Goal: Task Accomplishment & Management: Use online tool/utility

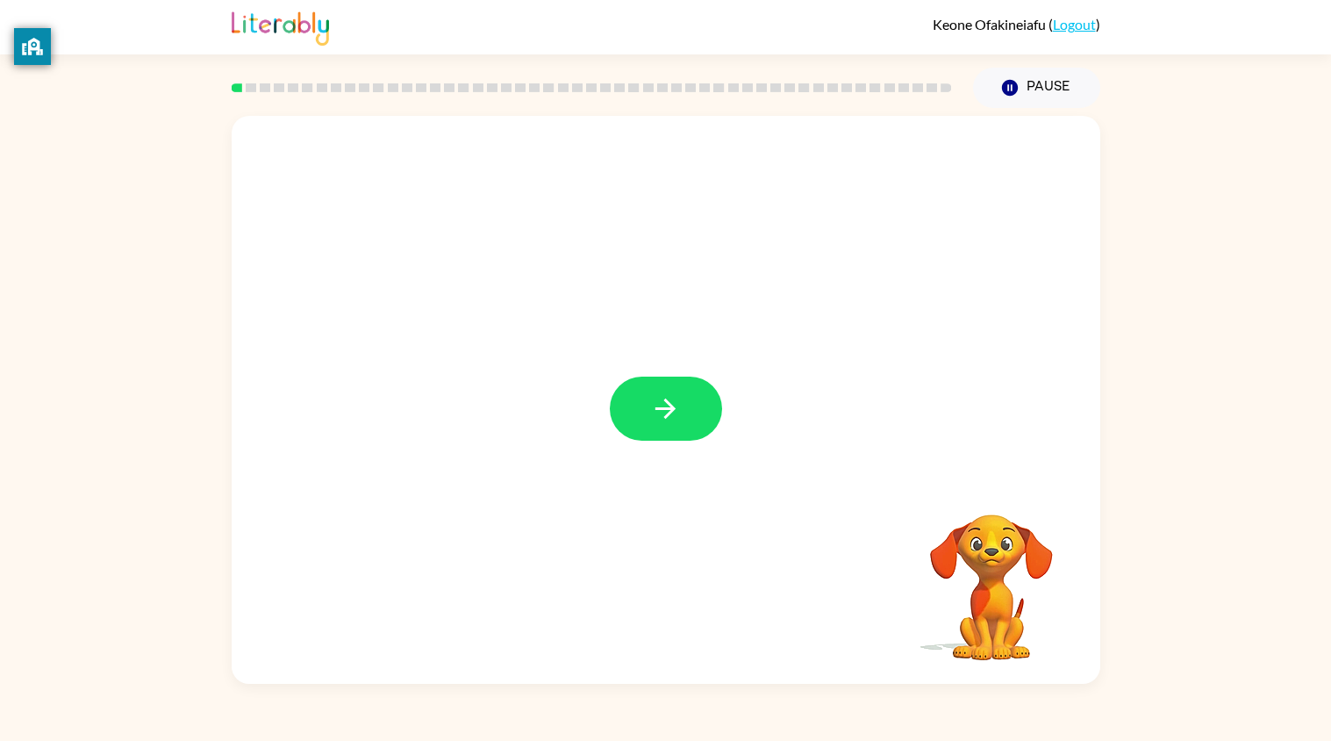
click at [604, 275] on div at bounding box center [666, 400] width 869 height 568
click at [638, 391] on button "button" at bounding box center [666, 409] width 112 height 64
click at [756, 534] on div at bounding box center [666, 400] width 869 height 568
click at [674, 438] on button "button" at bounding box center [666, 409] width 112 height 64
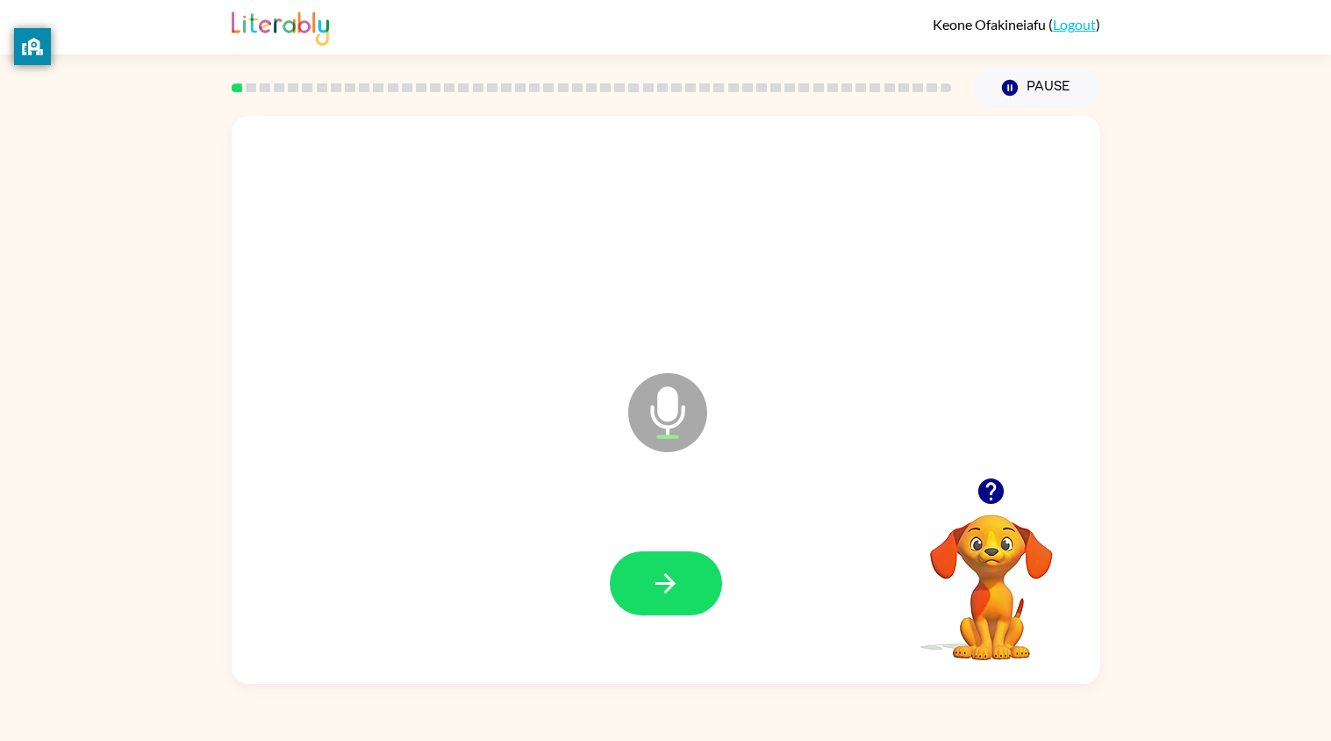
click at [1330, 233] on div "Microphone The Microphone is here when it is your turn to talk Your browser mus…" at bounding box center [665, 396] width 1331 height 576
click at [675, 592] on icon "button" at bounding box center [665, 583] width 31 height 31
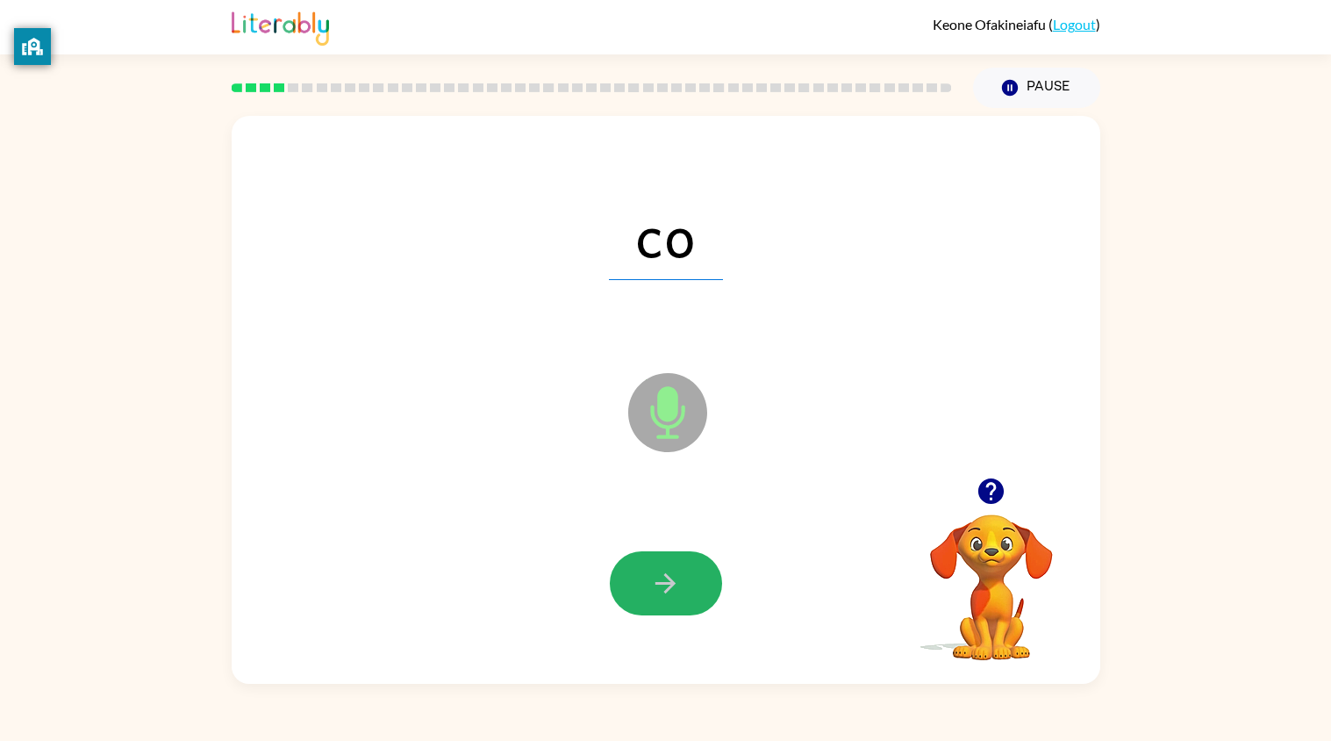
click at [675, 592] on icon "button" at bounding box center [665, 583] width 31 height 31
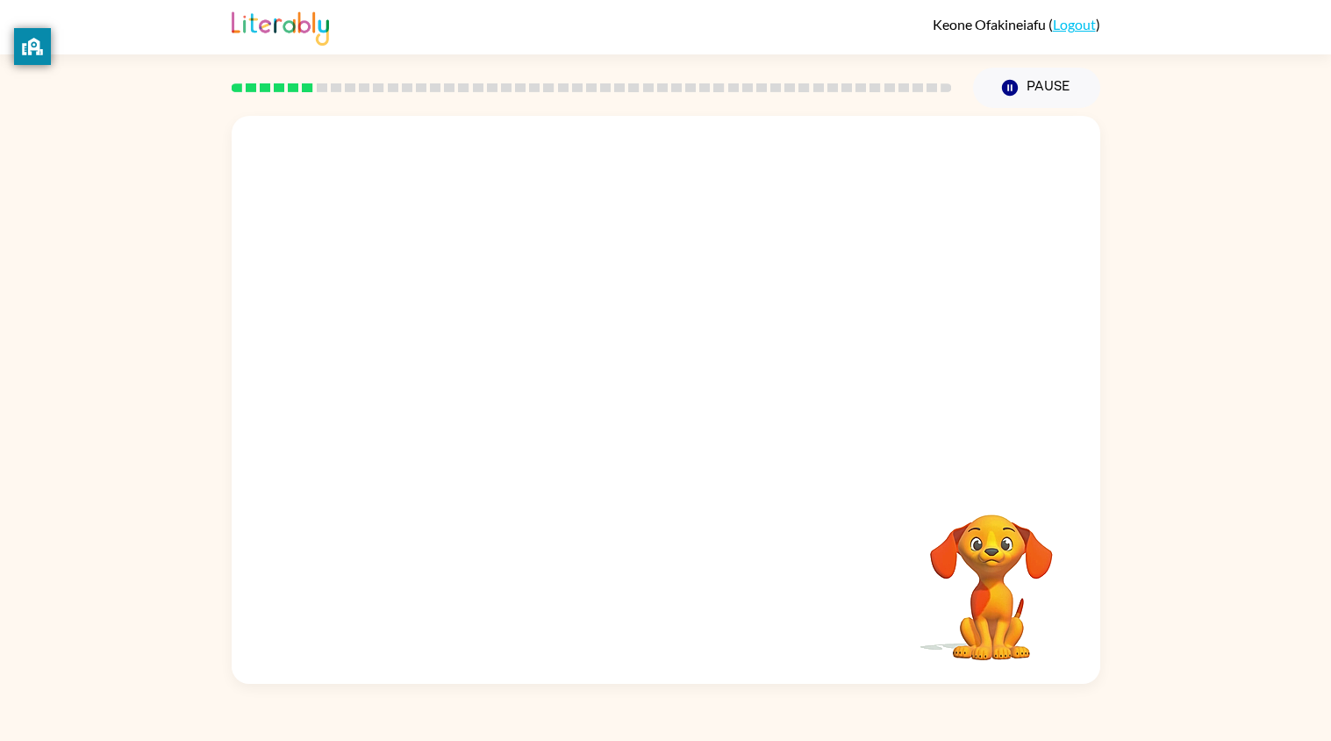
click at [675, 592] on div "Your browser must support playing .mp4 files to use Literably. Please try using…" at bounding box center [666, 400] width 869 height 568
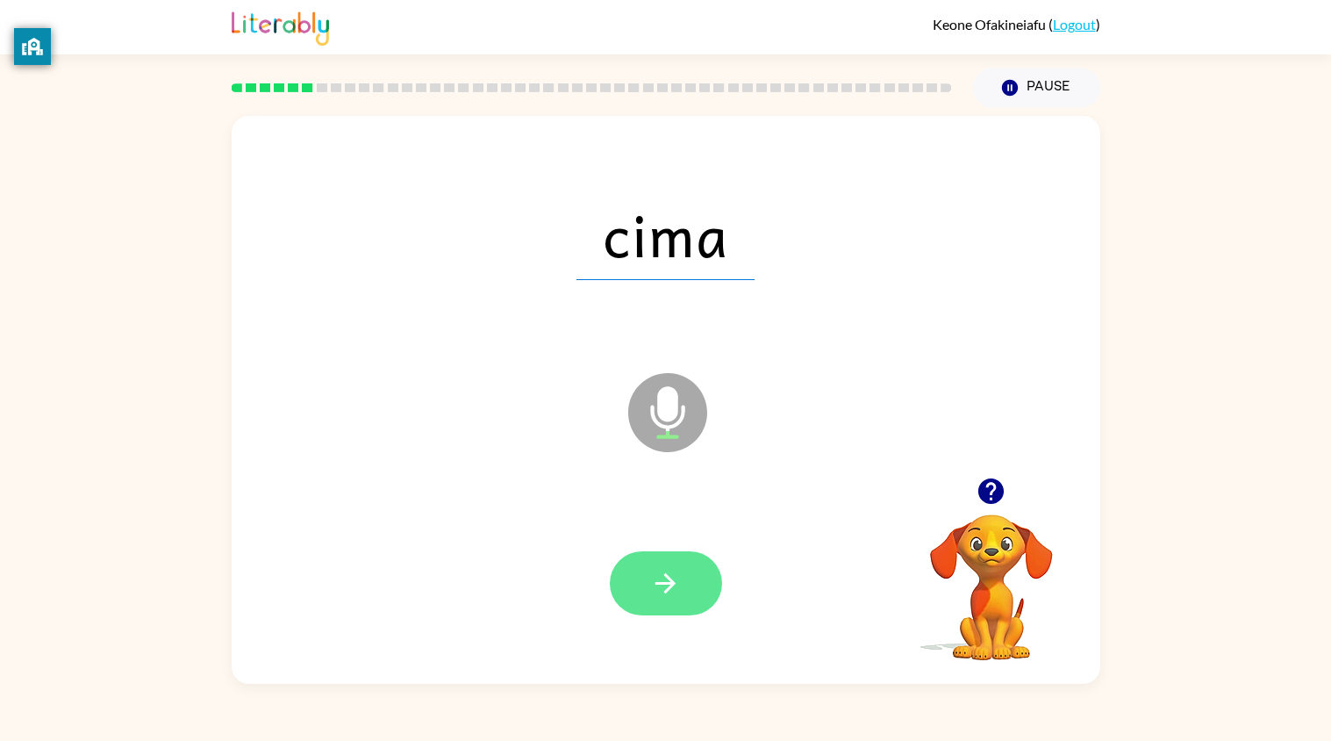
click at [706, 584] on button "button" at bounding box center [666, 583] width 112 height 64
click at [662, 613] on button "button" at bounding box center [666, 583] width 112 height 64
click at [670, 600] on button "button" at bounding box center [666, 583] width 112 height 64
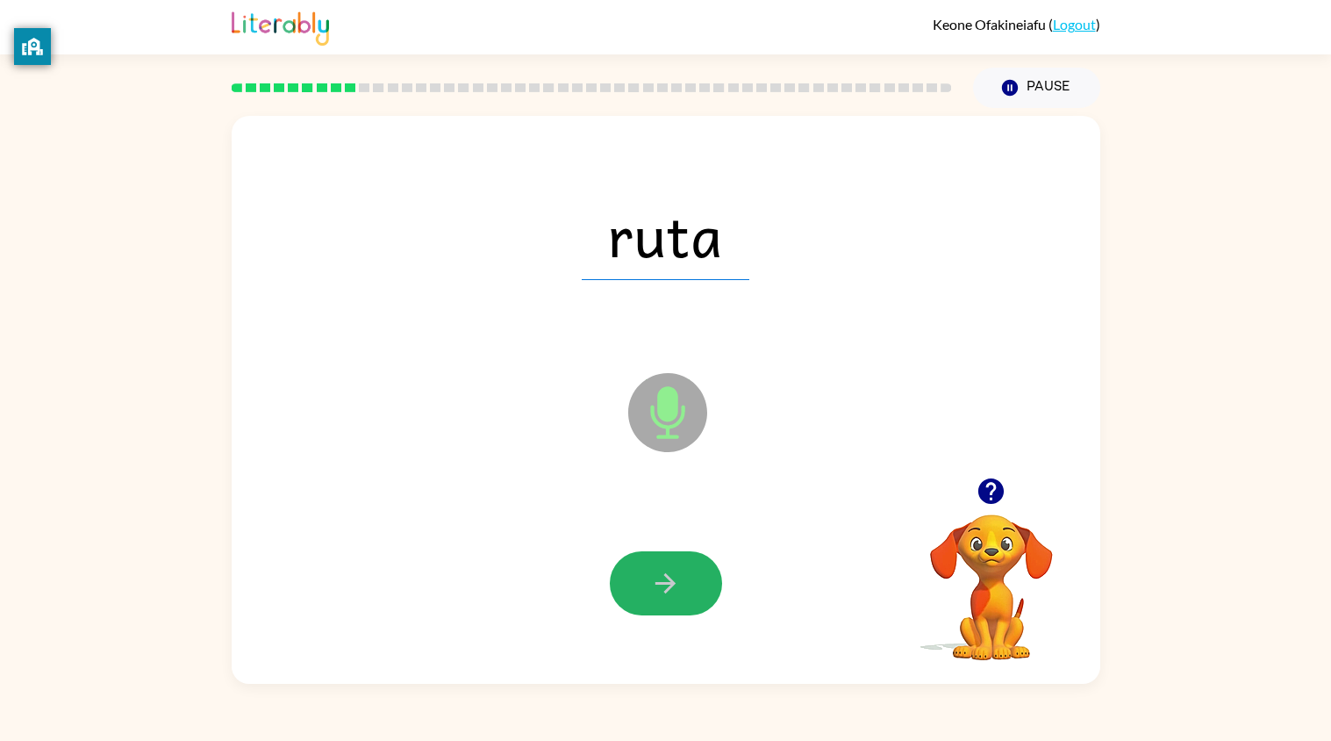
click at [670, 600] on button "button" at bounding box center [666, 583] width 112 height 64
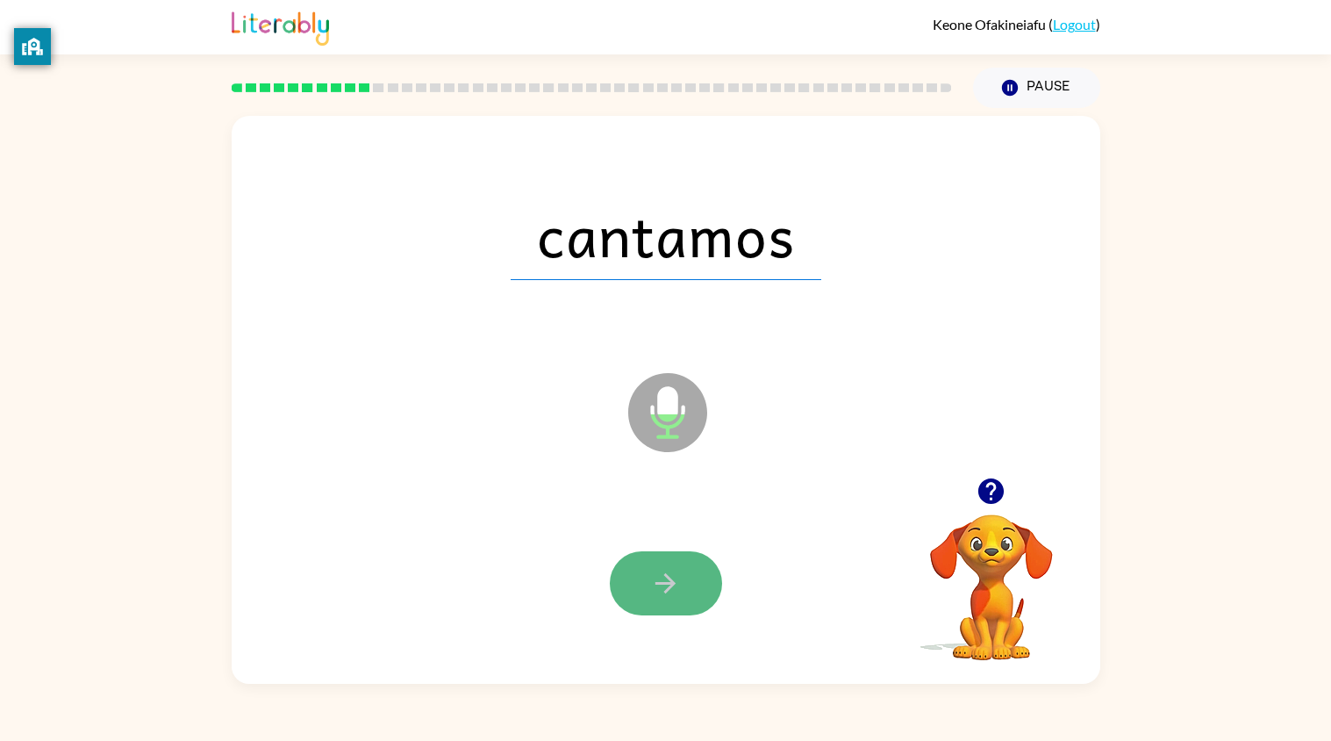
click at [672, 602] on button "button" at bounding box center [666, 583] width 112 height 64
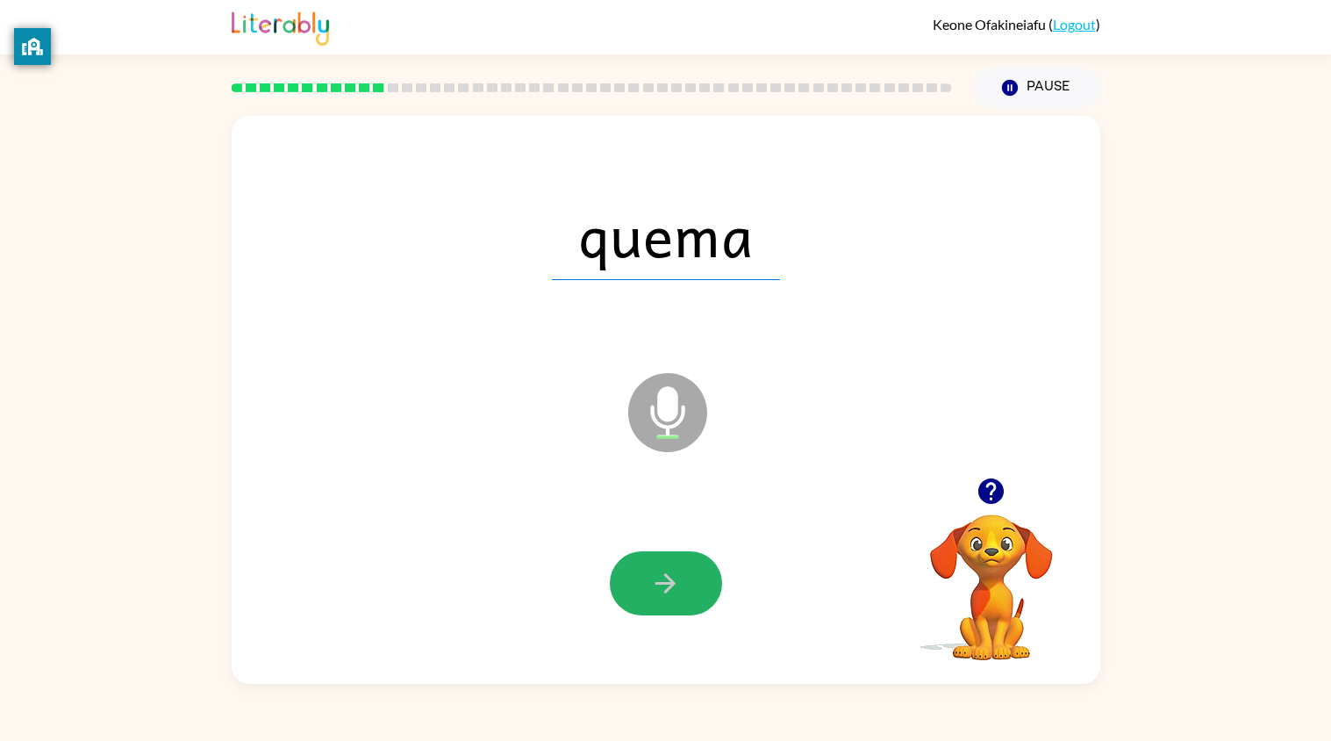
click at [672, 602] on button "button" at bounding box center [666, 583] width 112 height 64
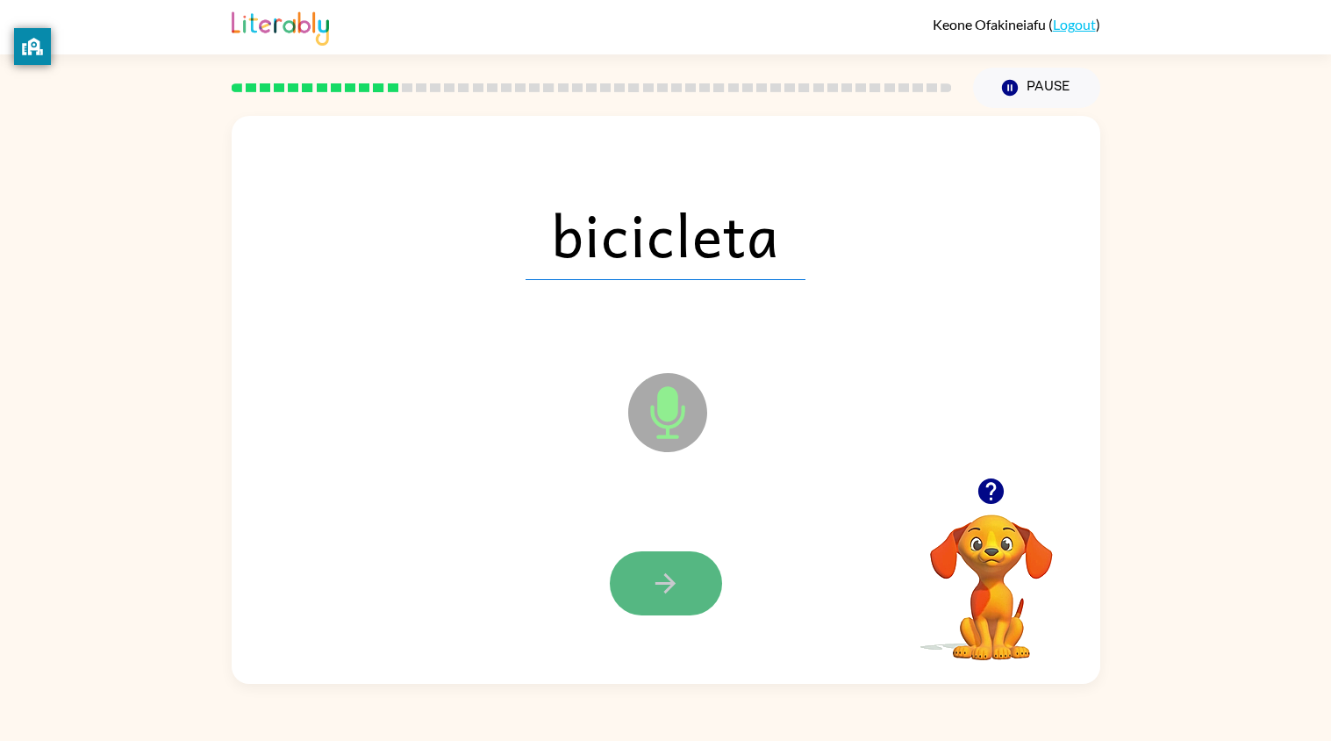
click at [672, 602] on button "button" at bounding box center [666, 583] width 112 height 64
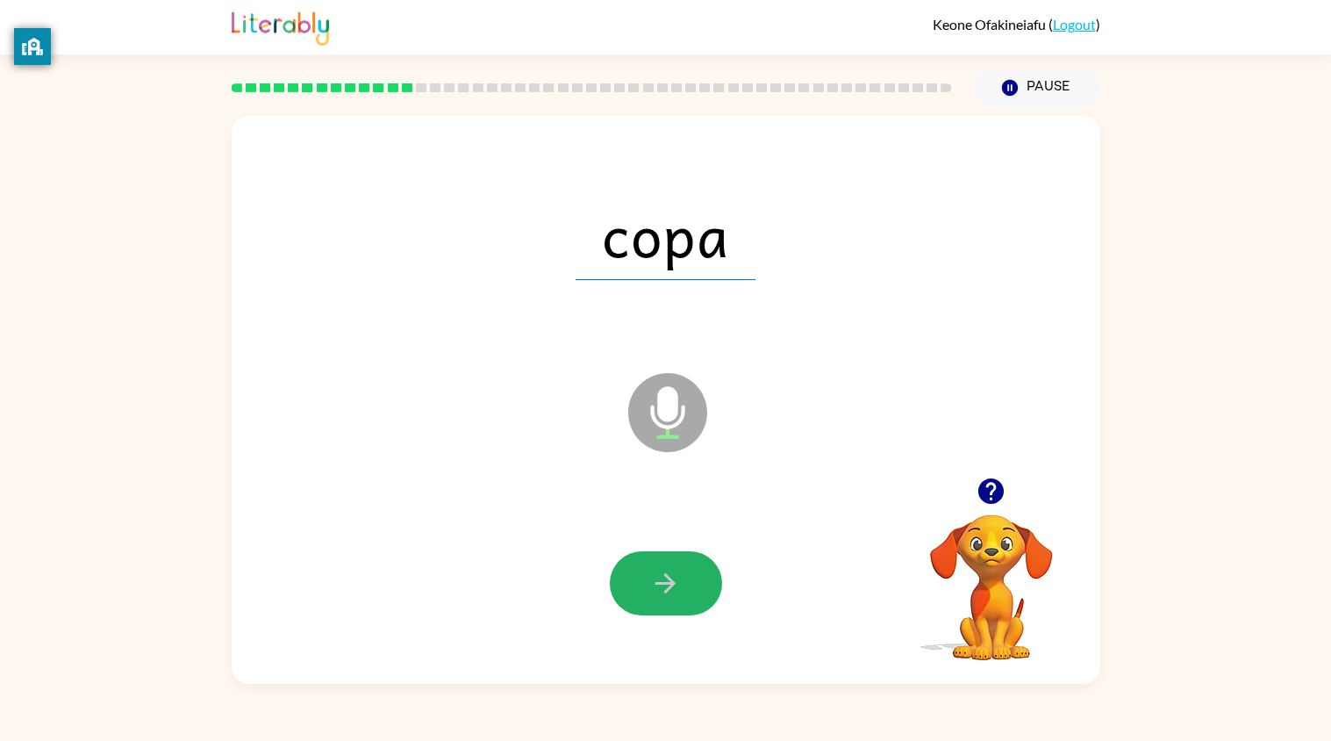
click at [672, 602] on button "button" at bounding box center [666, 583] width 112 height 64
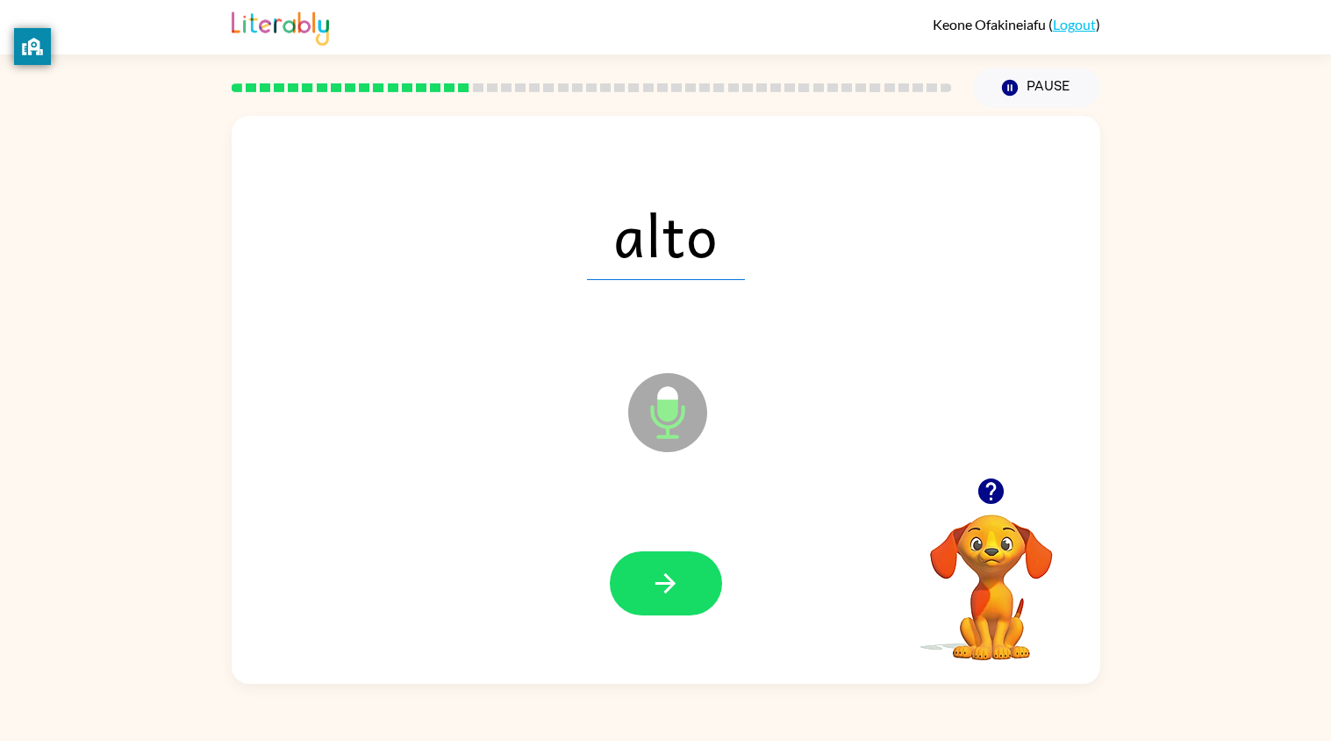
click at [672, 602] on button "button" at bounding box center [666, 583] width 112 height 64
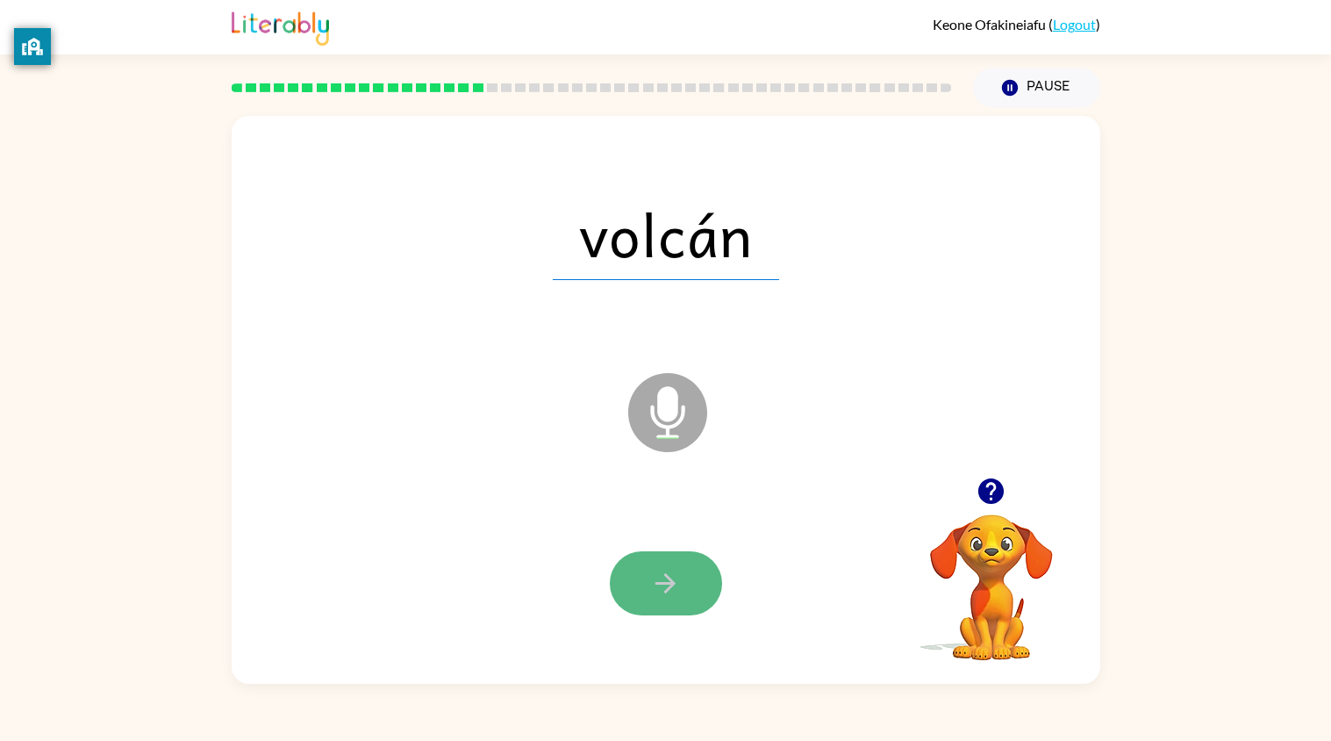
click at [672, 603] on button "button" at bounding box center [666, 583] width 112 height 64
click at [671, 603] on button "button" at bounding box center [666, 583] width 112 height 64
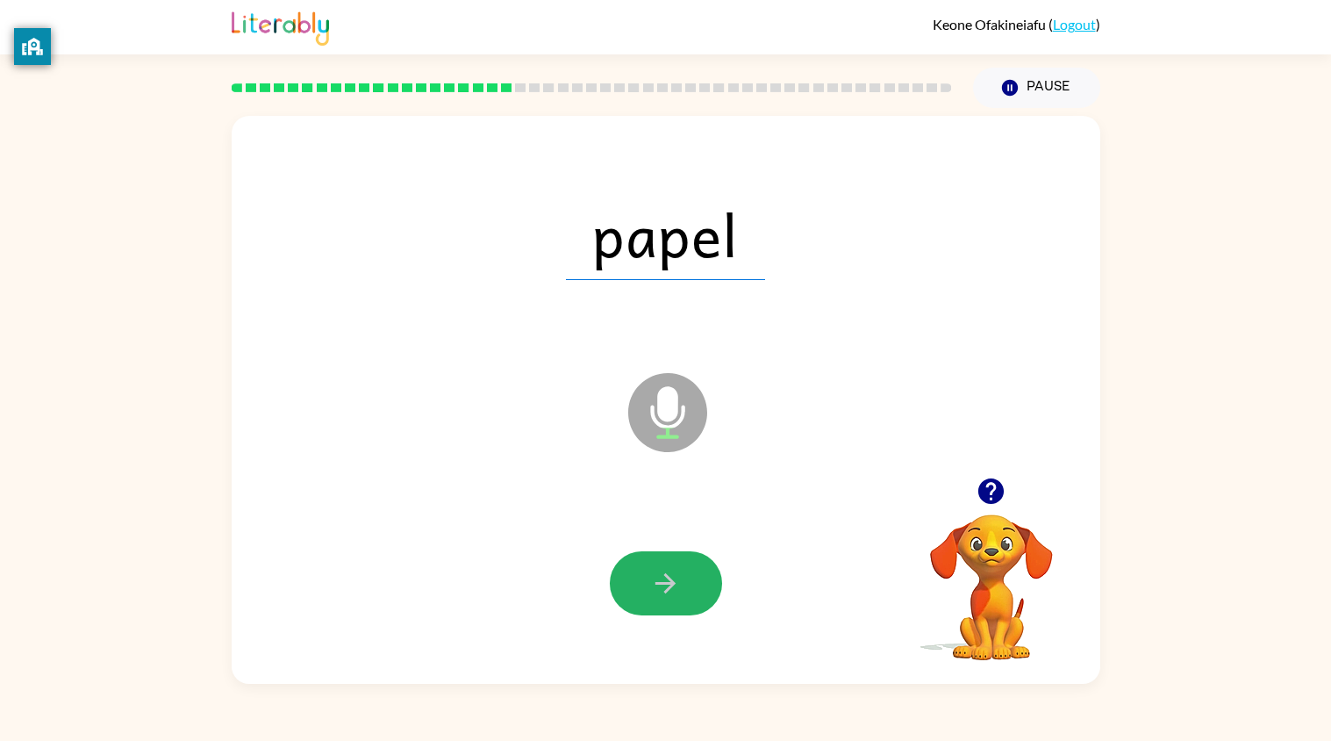
click at [671, 603] on button "button" at bounding box center [666, 583] width 112 height 64
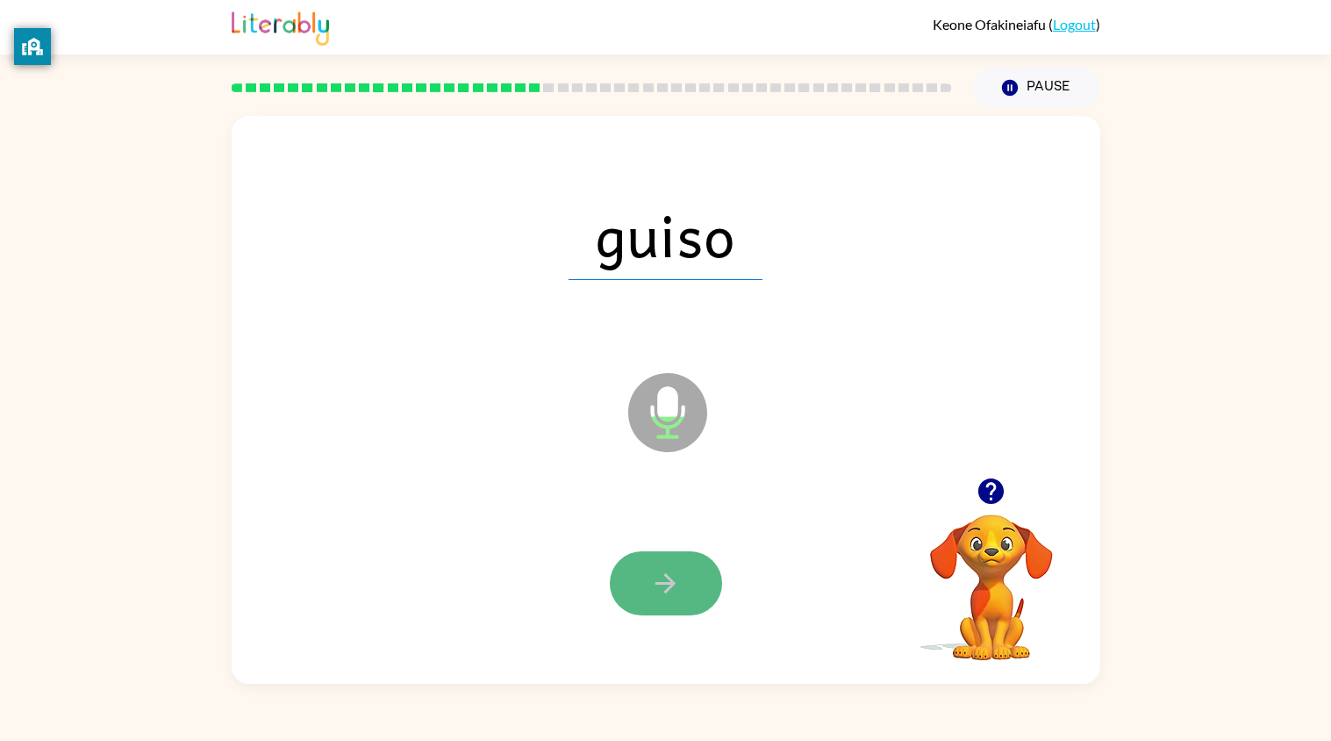
drag, startPoint x: 684, startPoint y: 599, endPoint x: 678, endPoint y: 585, distance: 16.1
click at [678, 585] on button "button" at bounding box center [666, 583] width 112 height 64
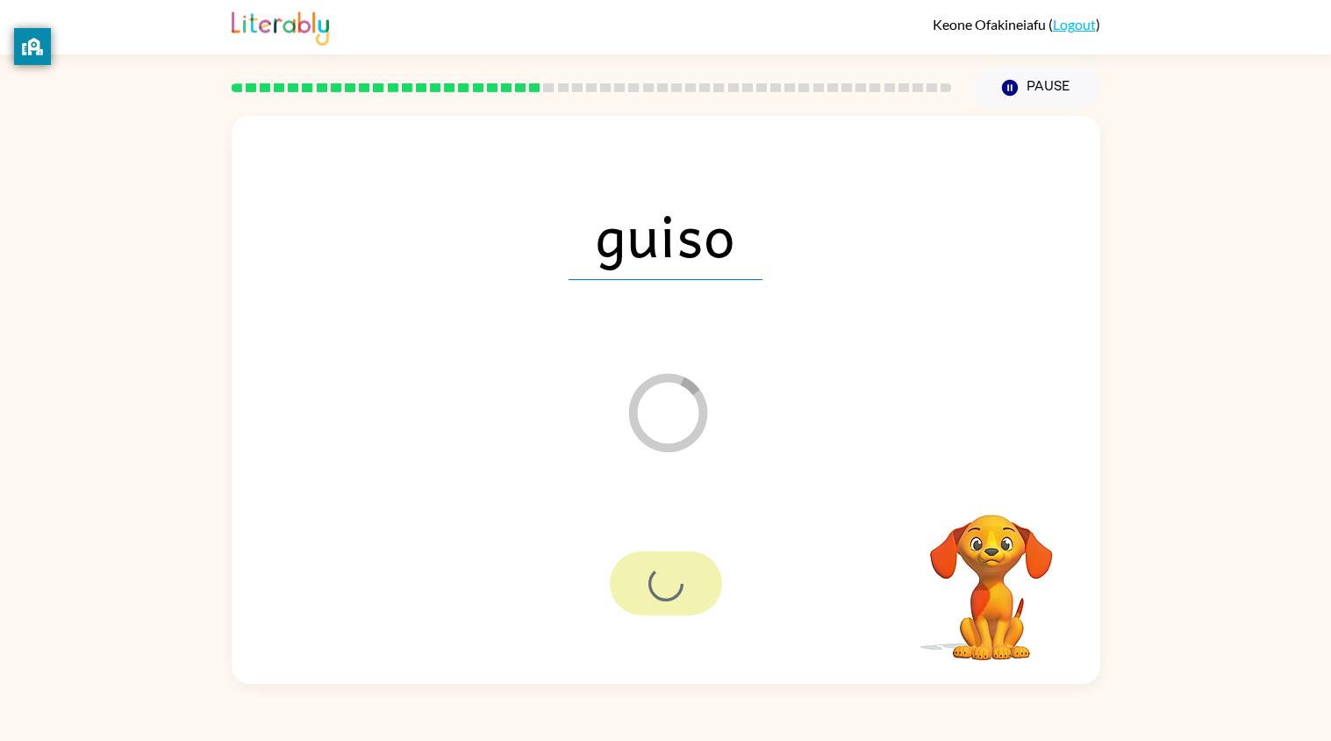
click at [678, 585] on div at bounding box center [666, 583] width 112 height 64
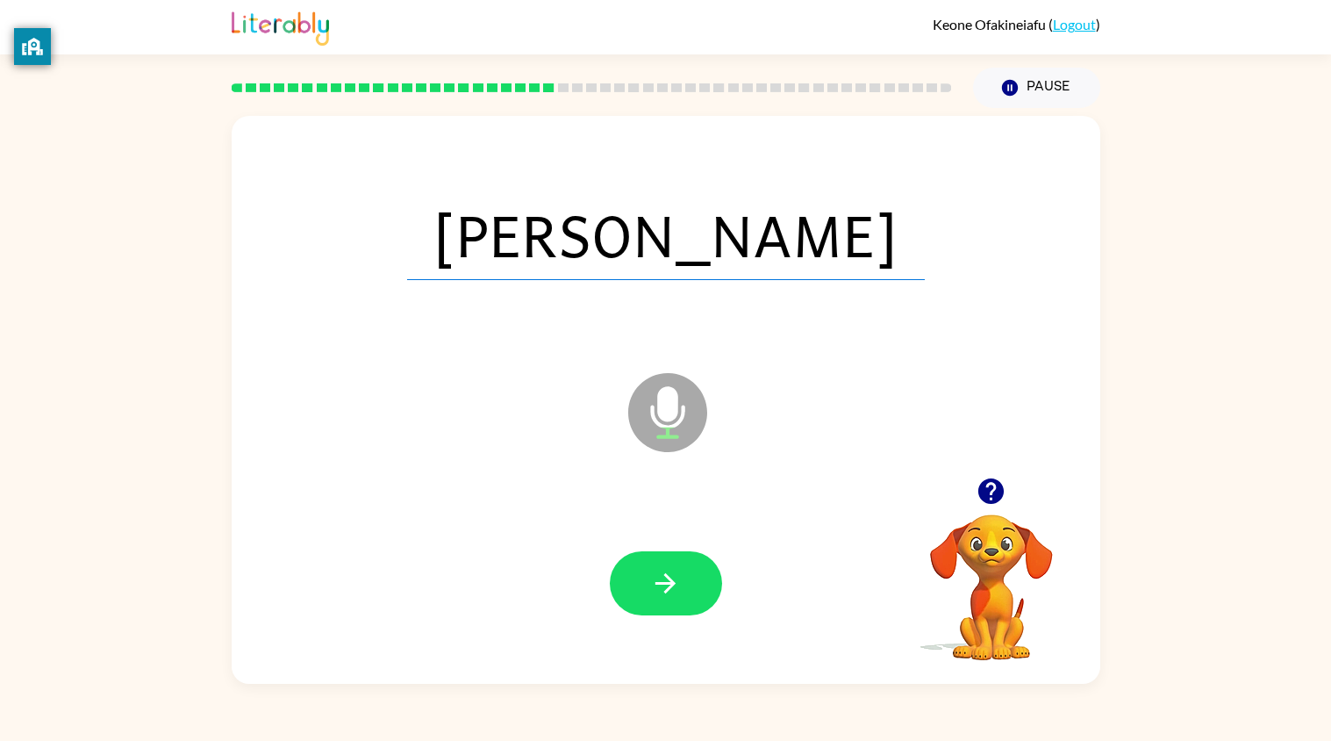
click at [670, 583] on icon "button" at bounding box center [666, 583] width 20 height 20
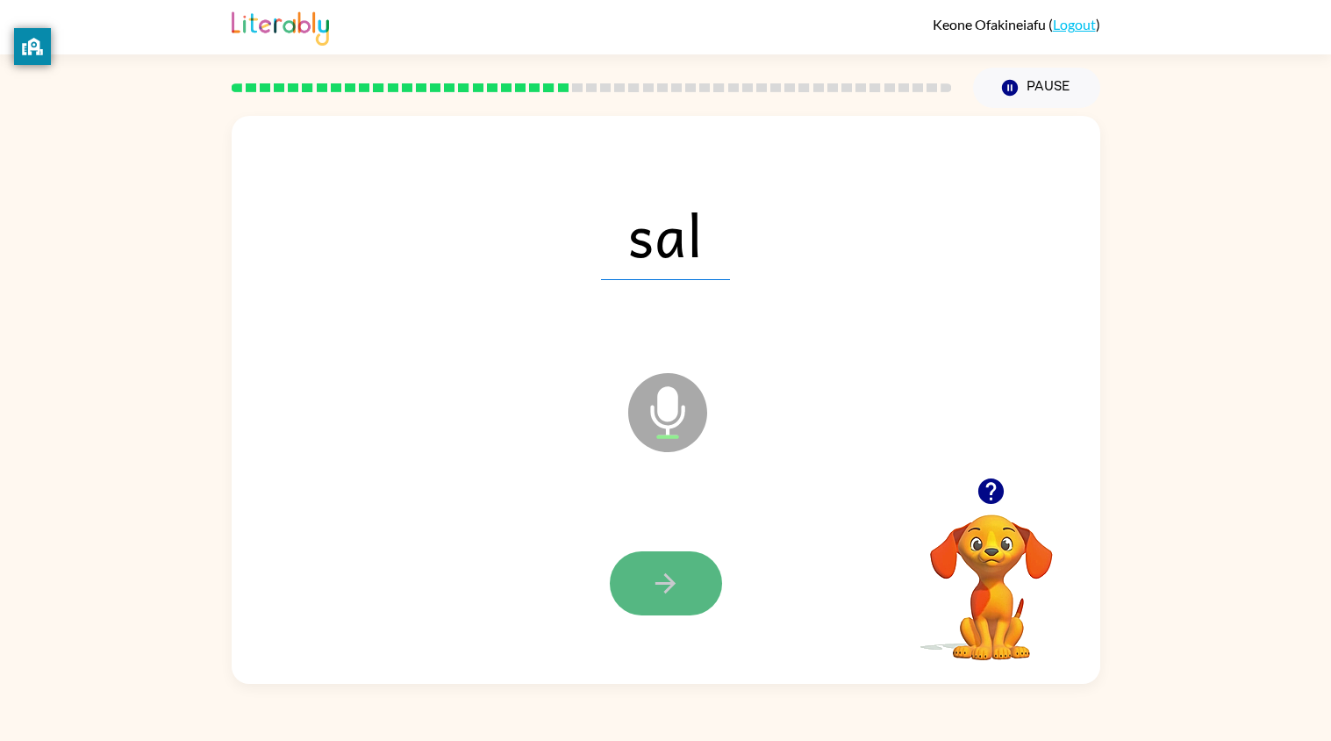
click at [661, 576] on icon "button" at bounding box center [665, 583] width 31 height 31
click at [659, 577] on icon "button" at bounding box center [665, 583] width 31 height 31
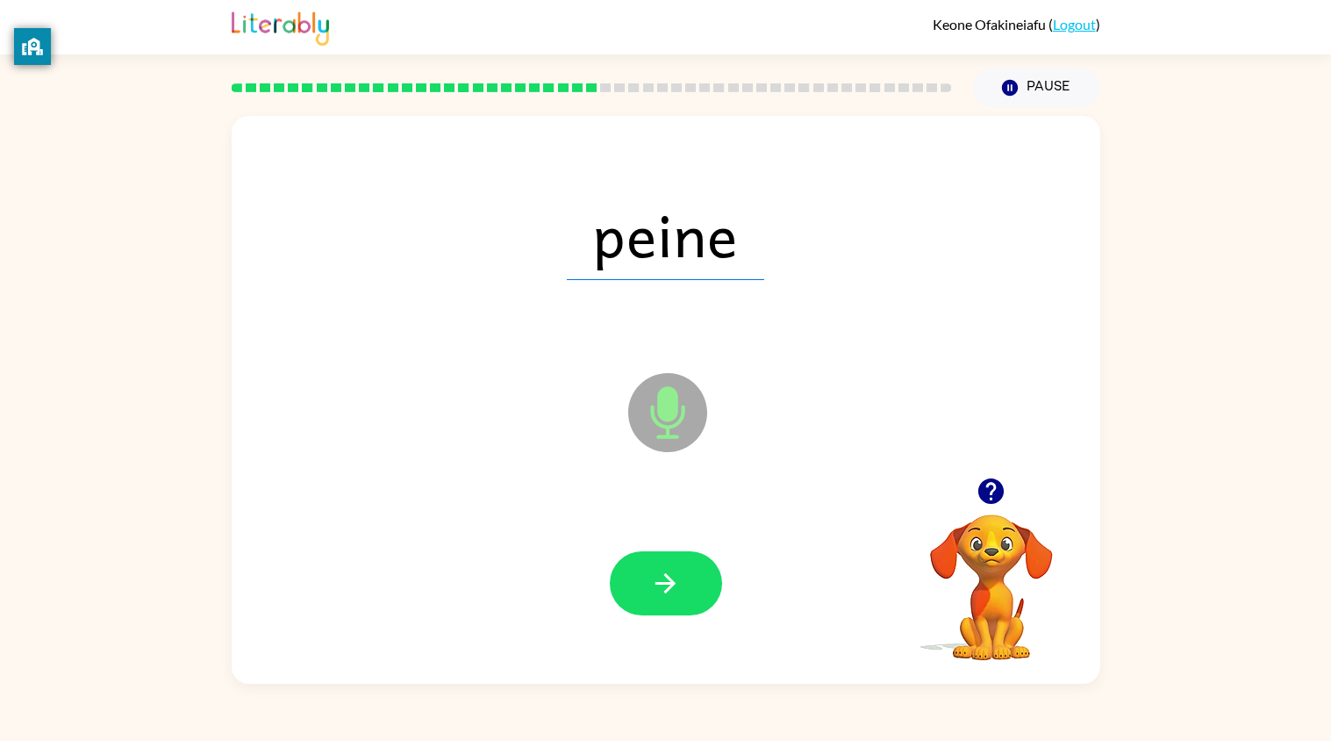
click at [659, 577] on icon "button" at bounding box center [665, 583] width 31 height 31
click at [656, 589] on icon "button" at bounding box center [665, 583] width 31 height 31
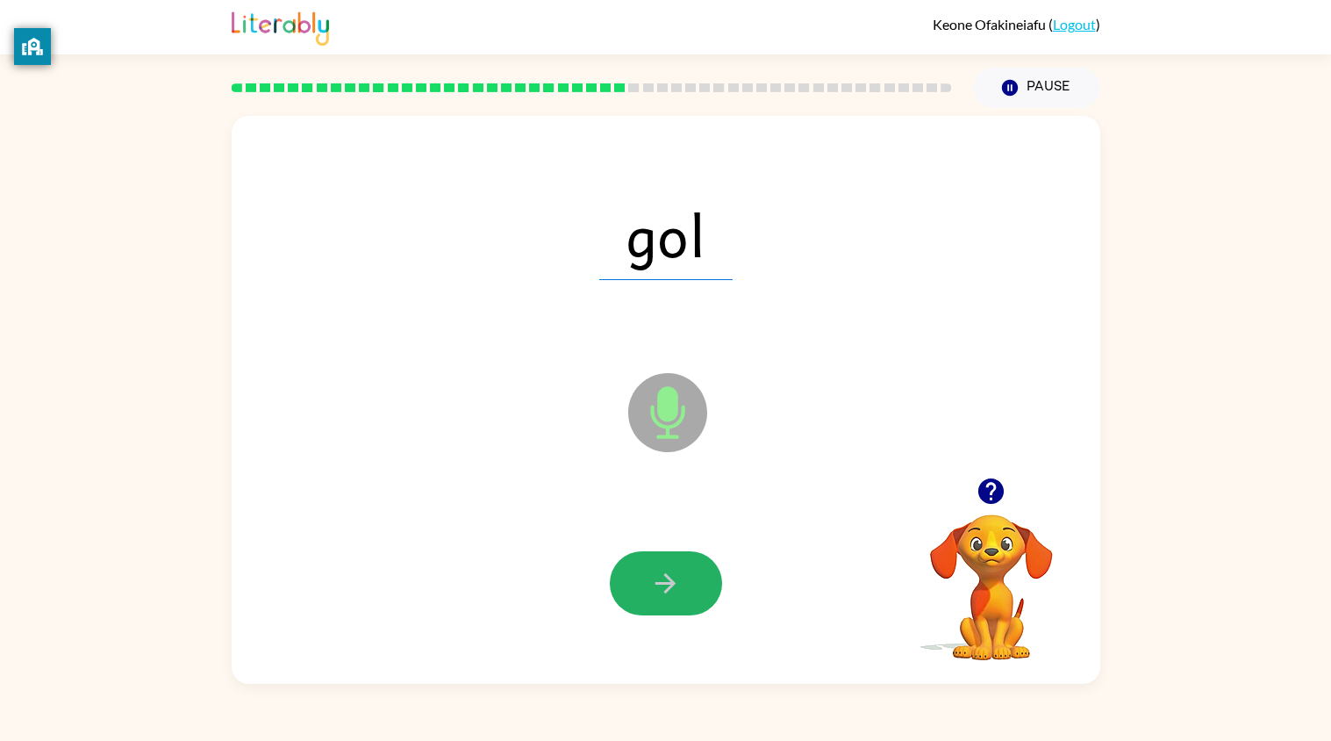
click at [656, 589] on icon "button" at bounding box center [665, 583] width 31 height 31
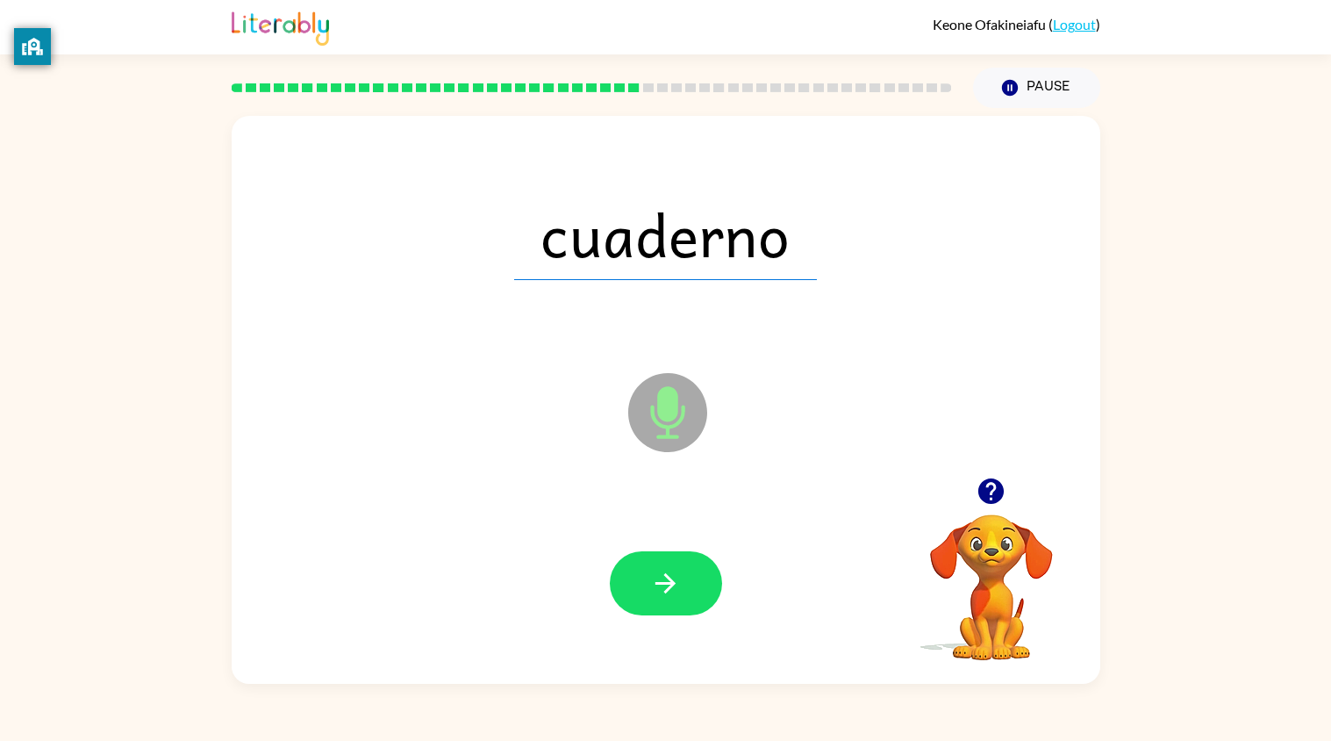
click at [656, 589] on icon "button" at bounding box center [665, 583] width 31 height 31
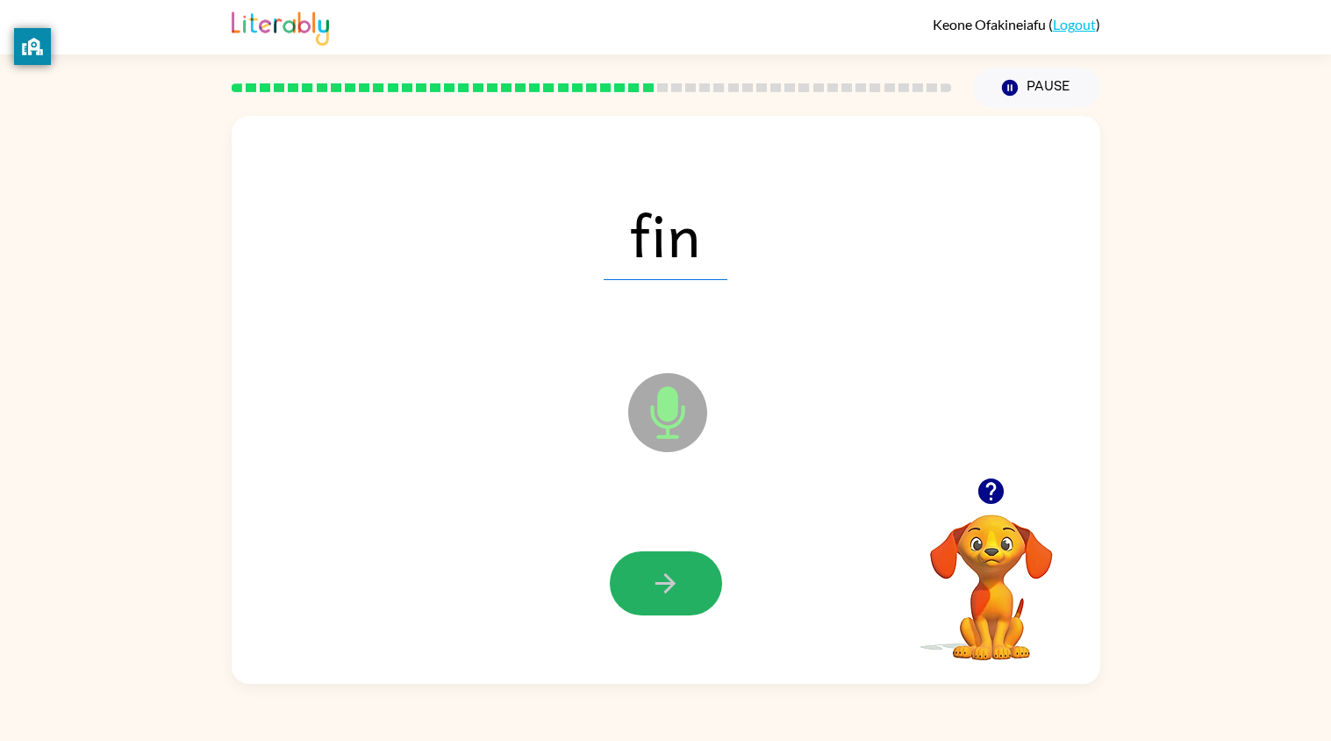
click at [656, 589] on icon "button" at bounding box center [665, 583] width 31 height 31
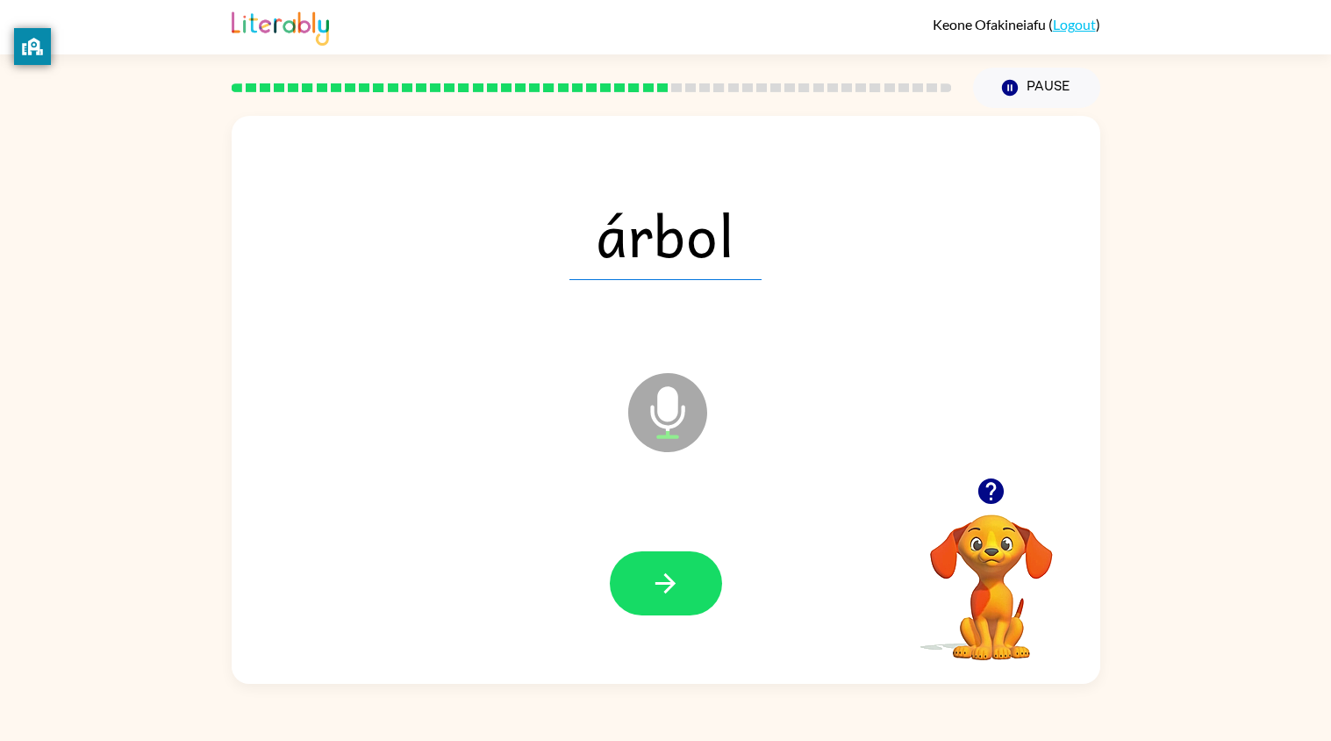
click at [657, 592] on icon "button" at bounding box center [665, 583] width 31 height 31
click at [660, 577] on icon "button" at bounding box center [665, 583] width 31 height 31
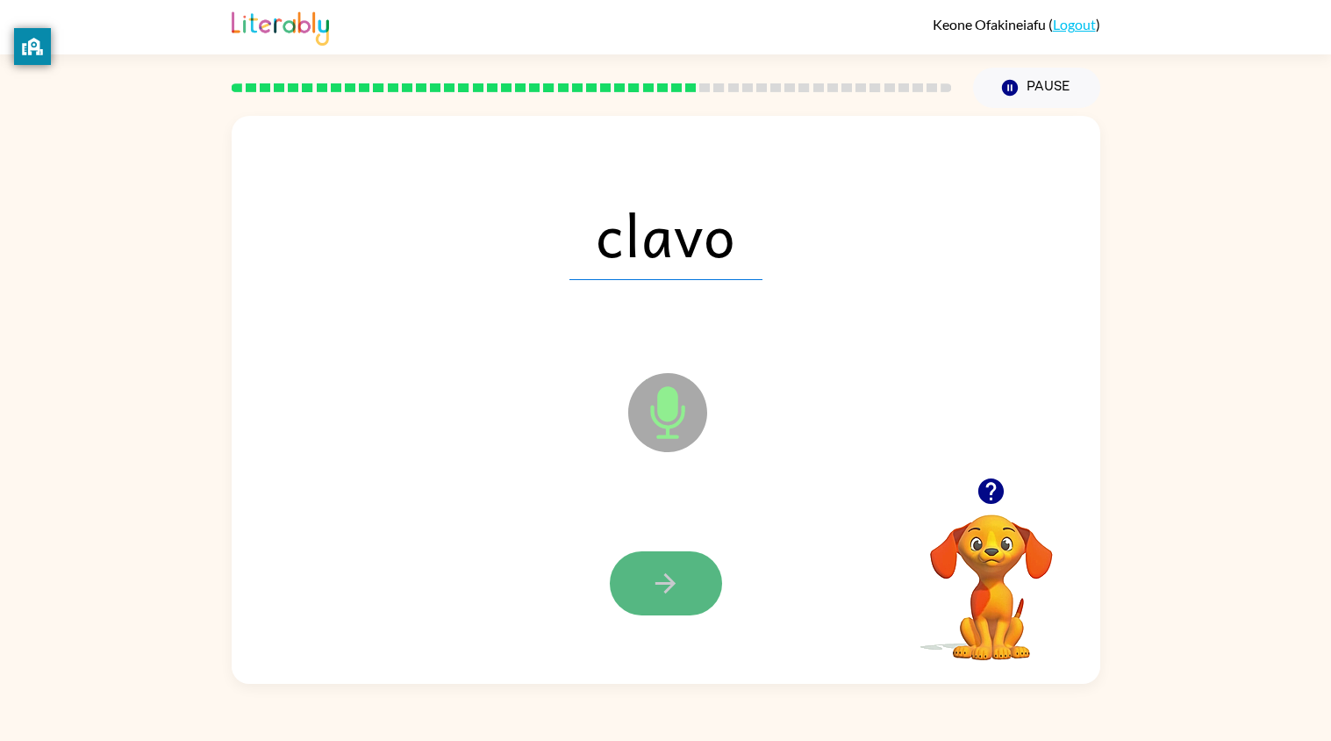
drag, startPoint x: 660, startPoint y: 577, endPoint x: 658, endPoint y: 559, distance: 17.6
click at [658, 559] on button "button" at bounding box center [666, 583] width 112 height 64
click at [659, 559] on button "button" at bounding box center [666, 583] width 112 height 64
click at [660, 560] on button "button" at bounding box center [666, 583] width 112 height 64
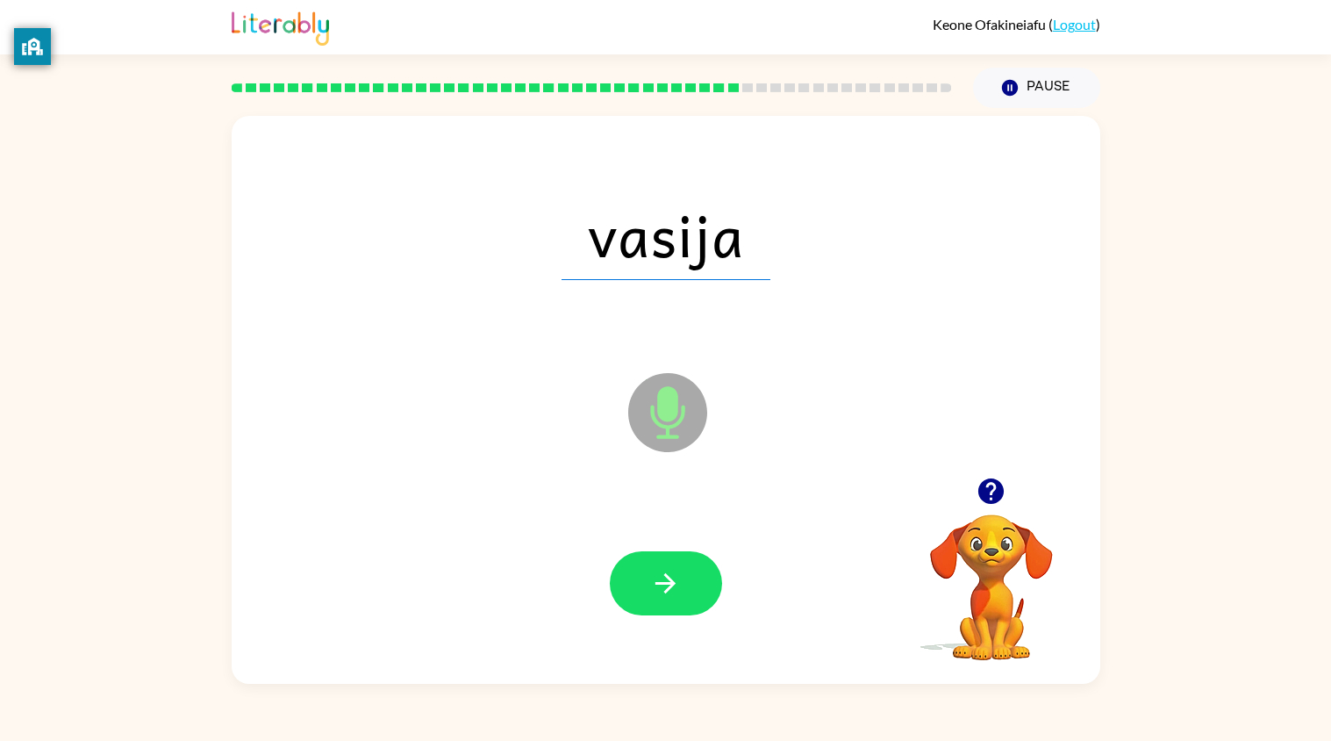
click at [657, 534] on div at bounding box center [666, 583] width 834 height 166
click at [684, 590] on button "button" at bounding box center [666, 583] width 112 height 64
click at [684, 590] on div at bounding box center [666, 583] width 112 height 64
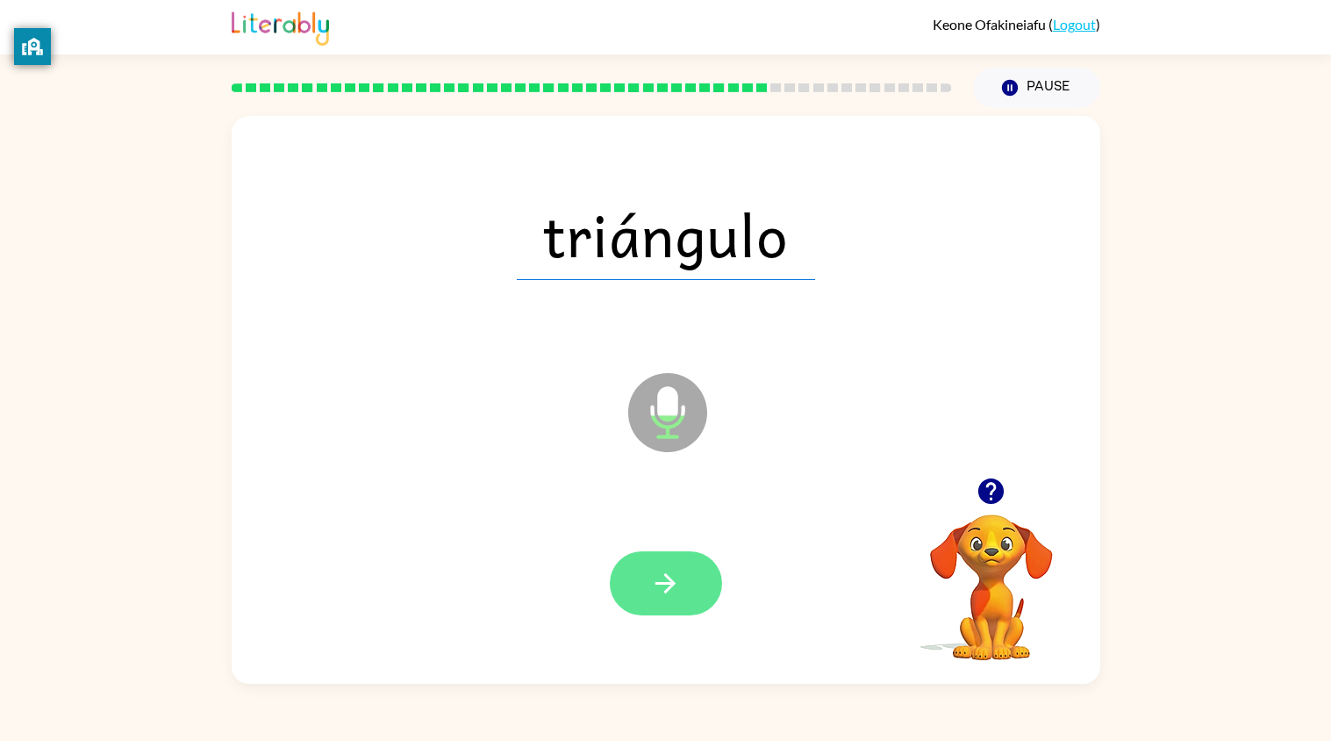
click at [699, 581] on button "button" at bounding box center [666, 583] width 112 height 64
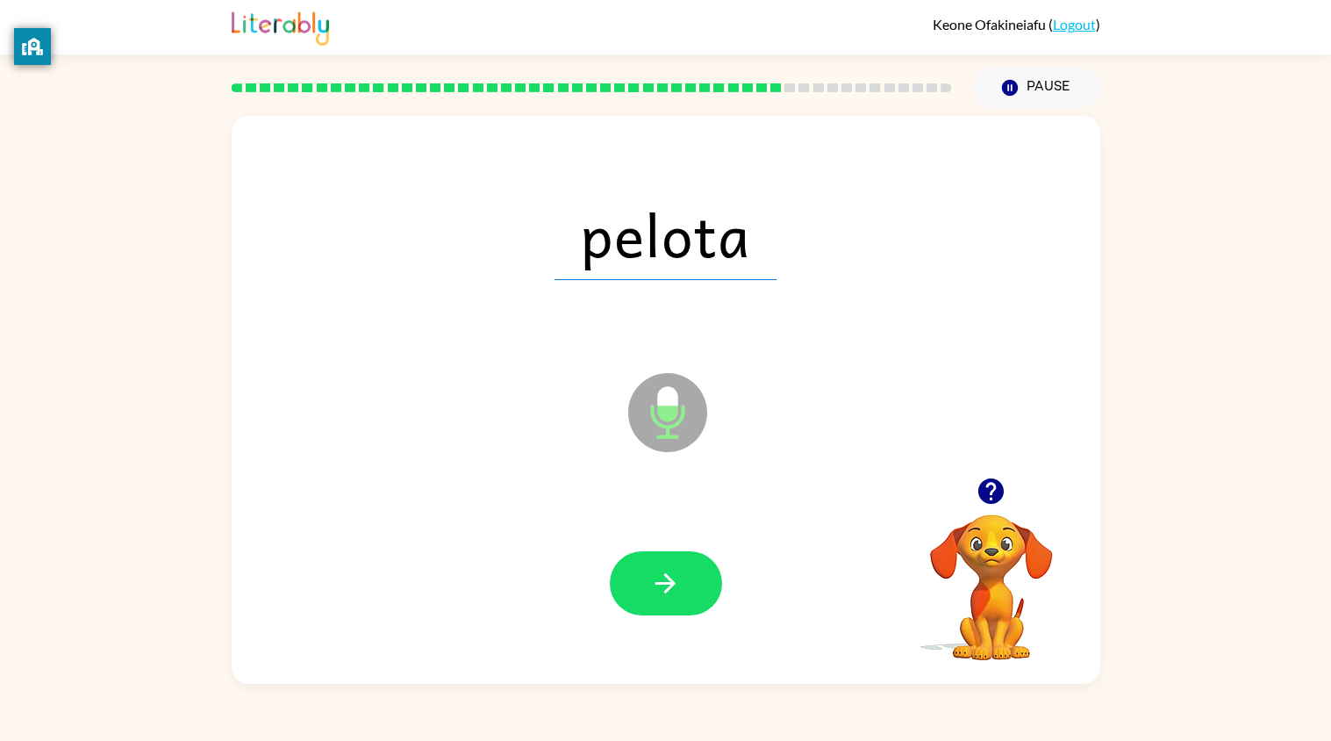
click at [699, 581] on button "button" at bounding box center [666, 583] width 112 height 64
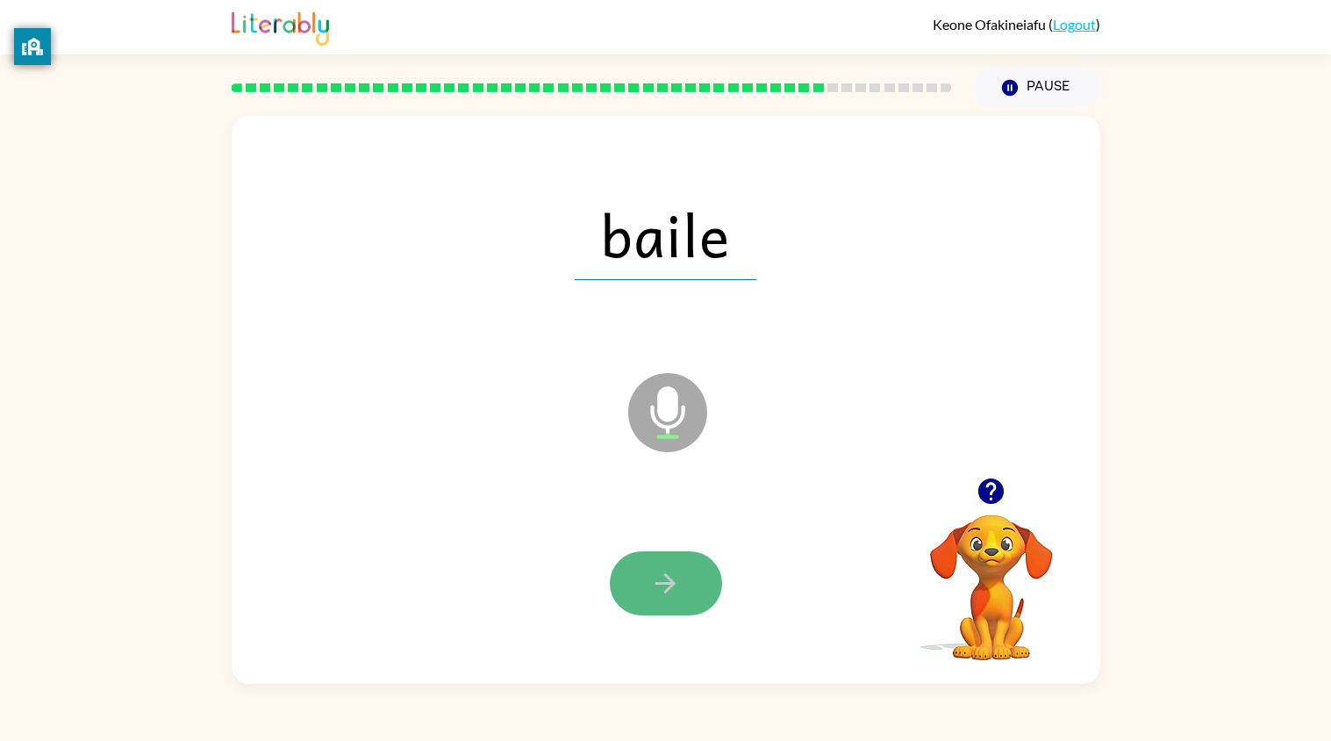
click at [669, 589] on icon "button" at bounding box center [666, 583] width 20 height 20
click at [671, 589] on icon "button" at bounding box center [665, 583] width 31 height 31
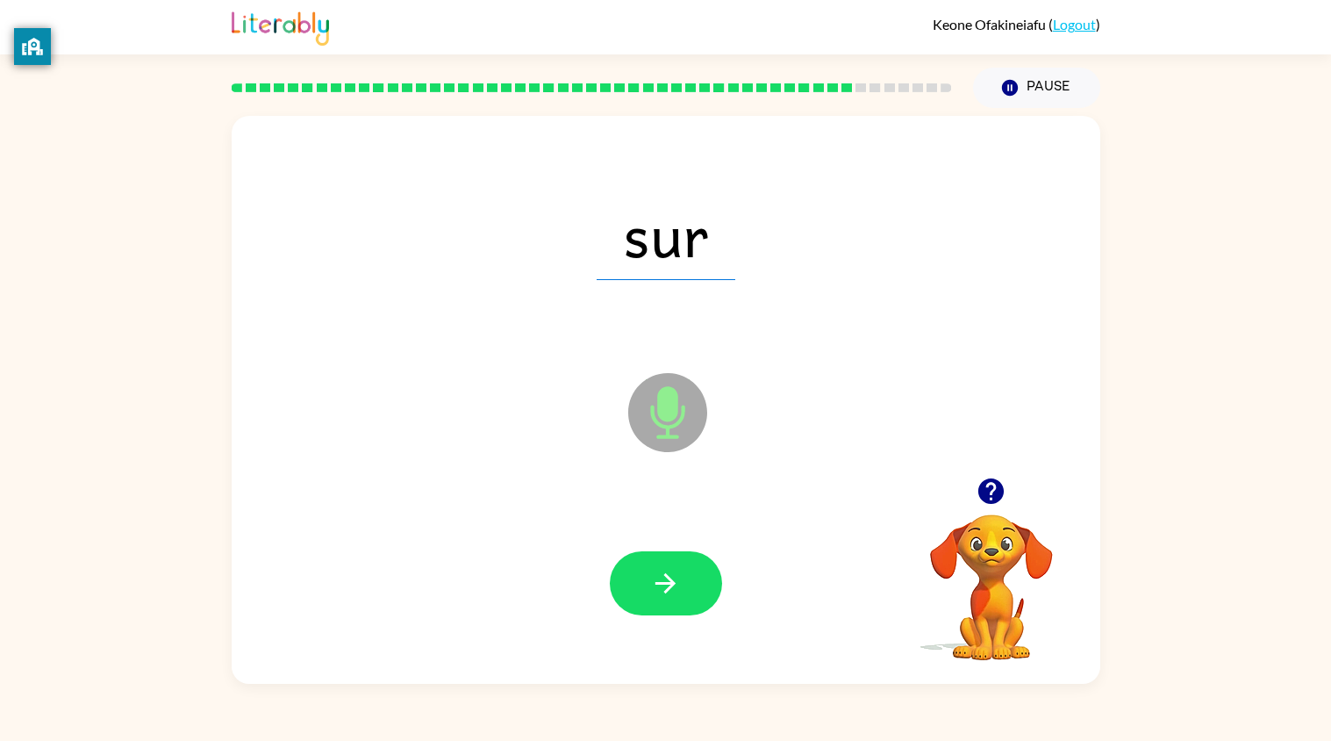
click at [671, 589] on icon "button" at bounding box center [665, 583] width 31 height 31
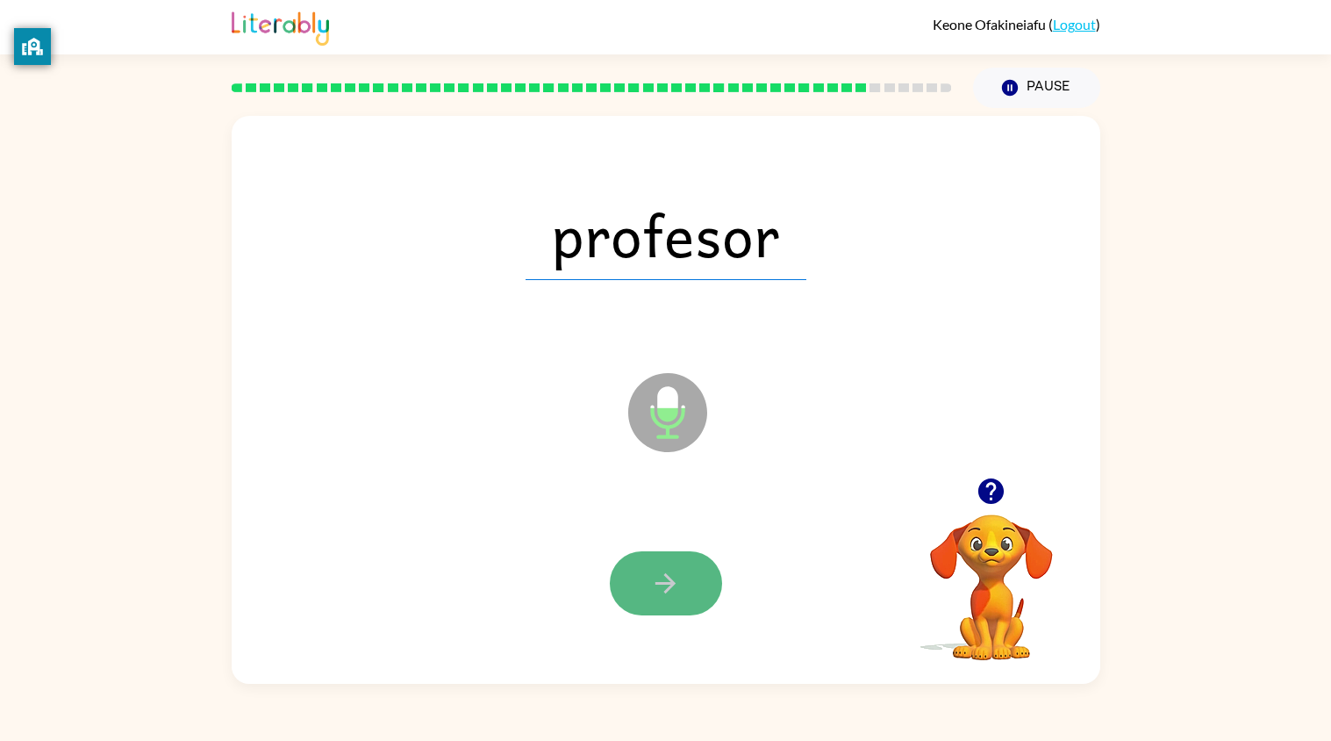
drag, startPoint x: 671, startPoint y: 589, endPoint x: 664, endPoint y: 570, distance: 20.3
click at [664, 570] on icon "button" at bounding box center [665, 583] width 31 height 31
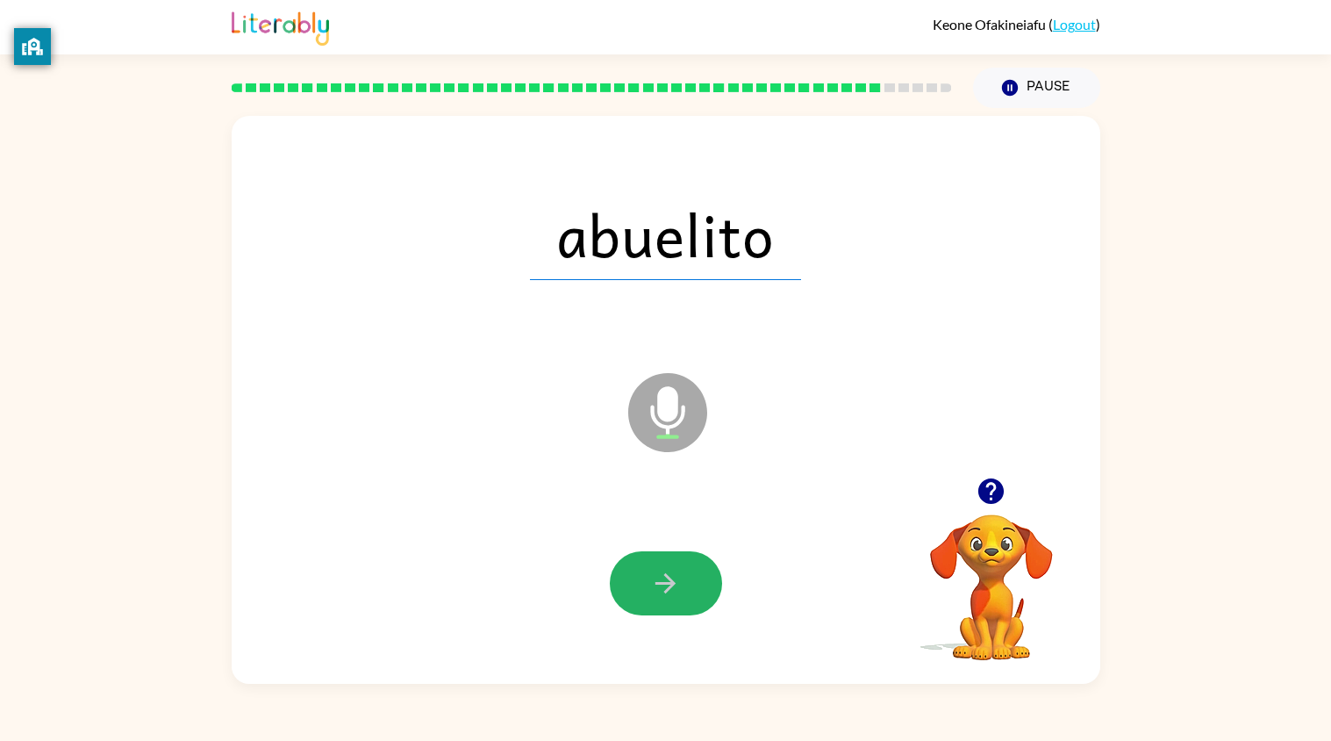
click at [664, 570] on icon "button" at bounding box center [665, 583] width 31 height 31
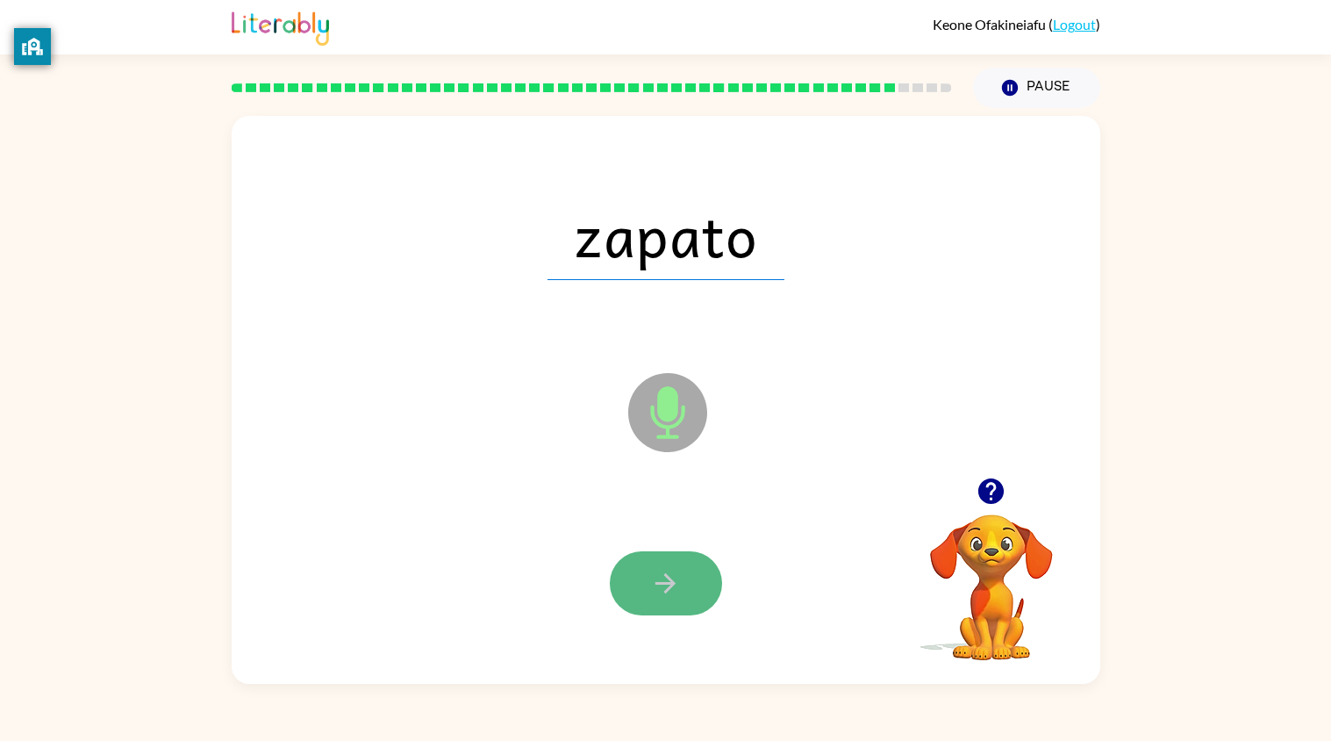
click at [656, 589] on icon "button" at bounding box center [665, 583] width 31 height 31
click at [658, 592] on icon "button" at bounding box center [665, 583] width 31 height 31
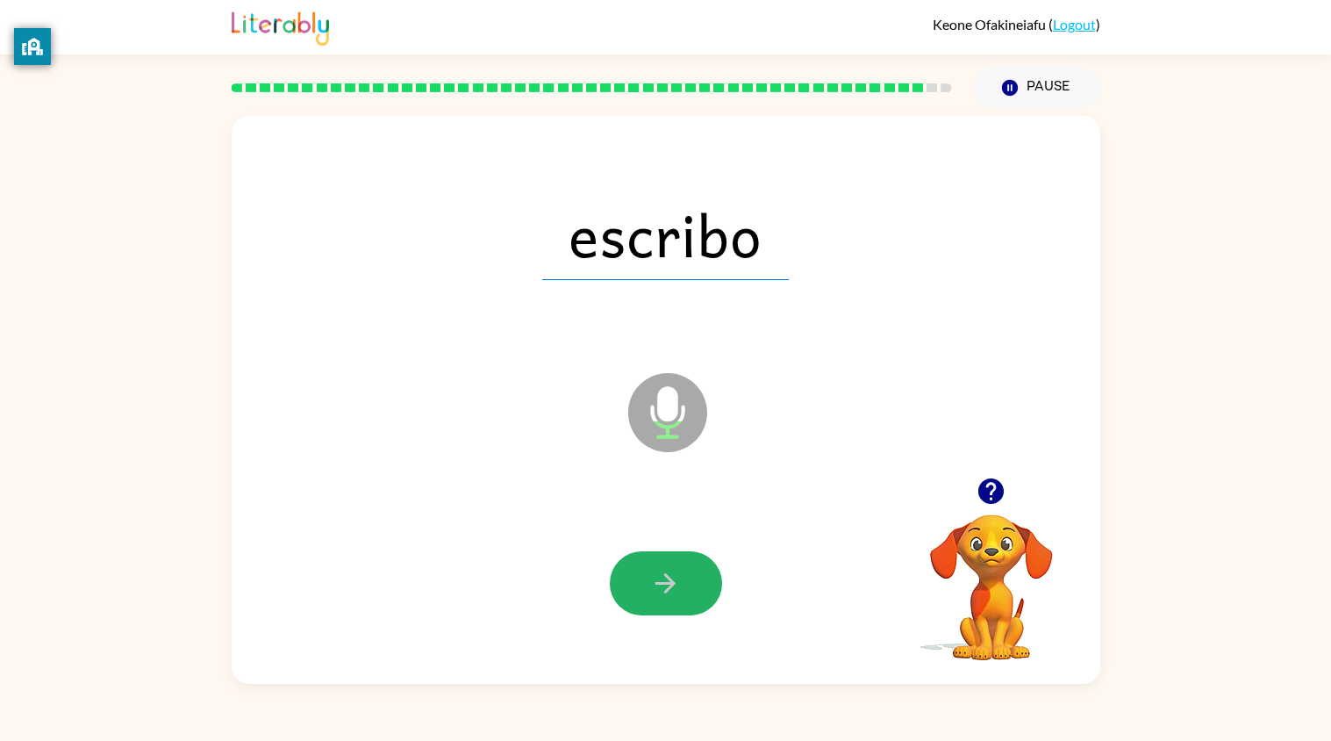
click at [658, 592] on icon "button" at bounding box center [665, 583] width 31 height 31
